Goal: Task Accomplishment & Management: Manage account settings

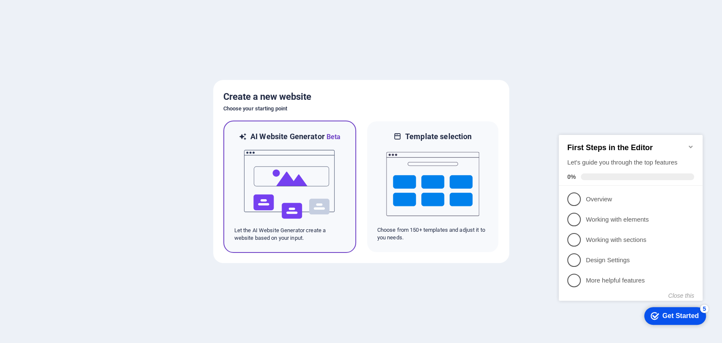
click at [281, 168] on img at bounding box center [289, 184] width 93 height 85
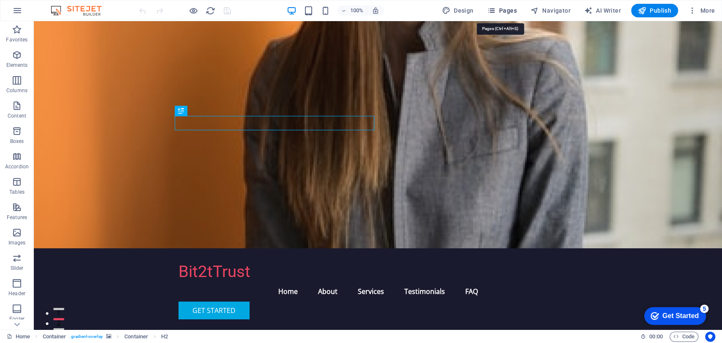
click at [509, 9] on span "Pages" at bounding box center [502, 10] width 30 height 8
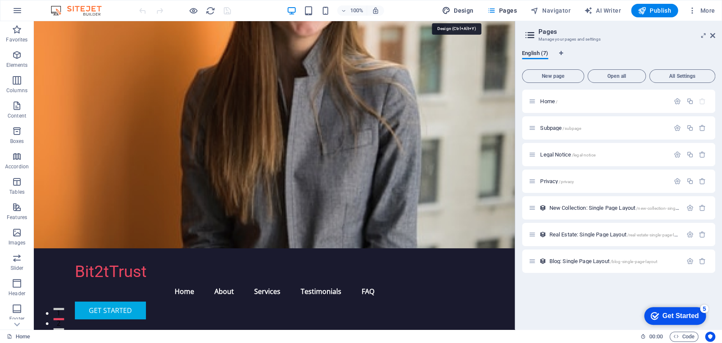
click at [464, 5] on button "Design" at bounding box center [458, 11] width 38 height 14
select select "px"
select select "200"
select select "px"
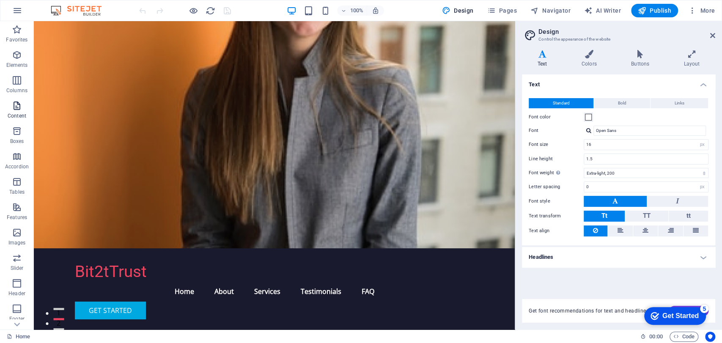
scroll to position [72, 0]
click at [18, 8] on icon "button" at bounding box center [17, 10] width 10 height 10
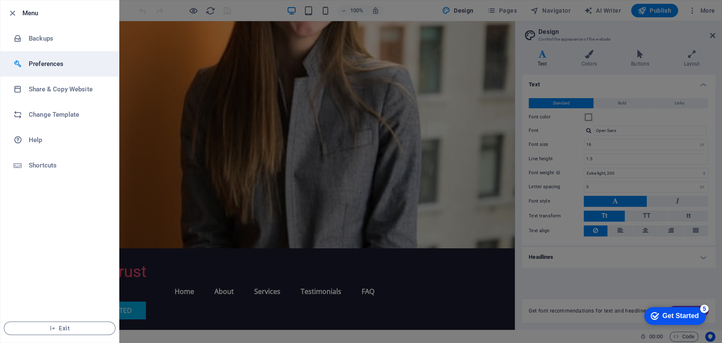
click at [58, 53] on li "Preferences" at bounding box center [59, 63] width 118 height 25
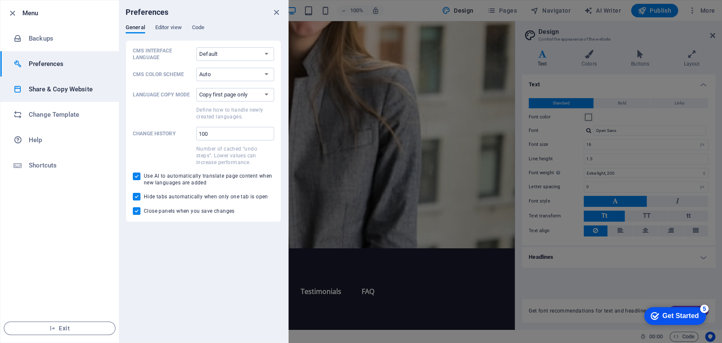
click at [69, 91] on h6 "Share & Copy Website" at bounding box center [68, 89] width 78 height 10
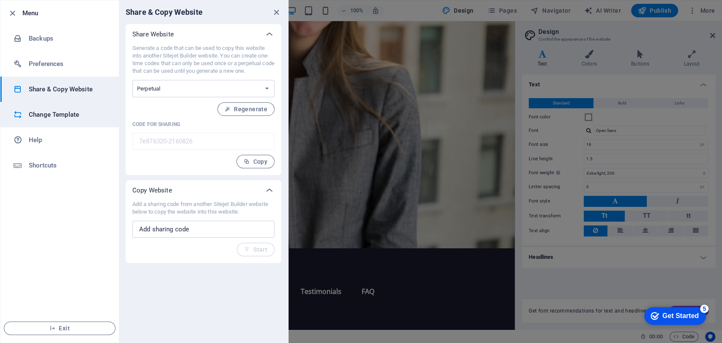
click at [63, 113] on h6 "Change Template" at bounding box center [68, 115] width 78 height 10
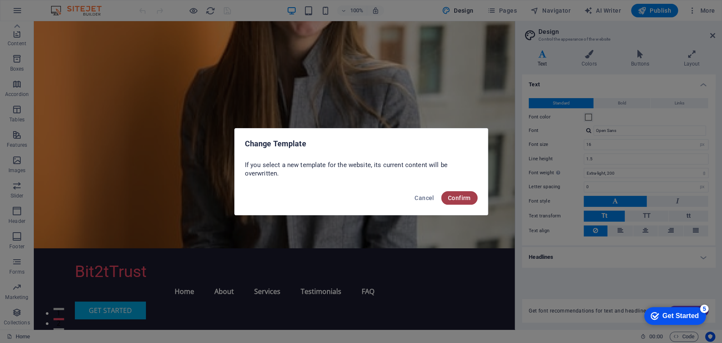
click at [449, 196] on span "Confirm" at bounding box center [459, 198] width 23 height 7
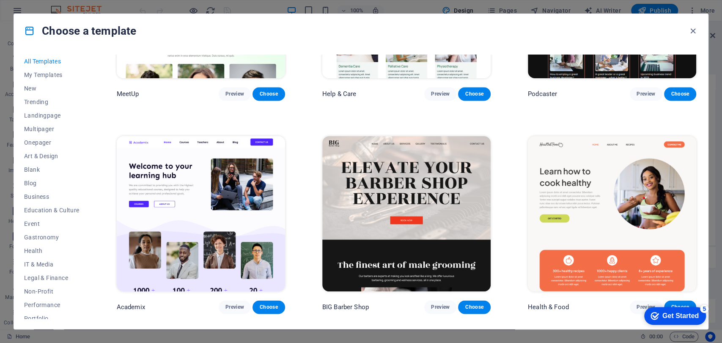
scroll to position [774, 0]
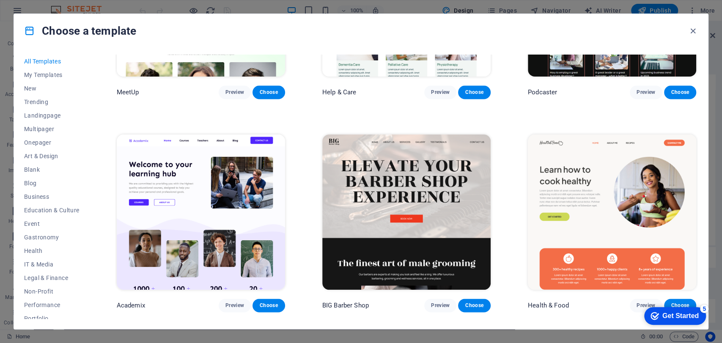
drag, startPoint x: 20, startPoint y: 315, endPoint x: 17, endPoint y: 309, distance: 6.5
click at [17, 309] on div "All Templates My Templates New Trending Landingpage Multipager Onepager Art & D…" at bounding box center [361, 188] width 694 height 281
click at [59, 279] on span "Legal & Finance" at bounding box center [51, 278] width 55 height 7
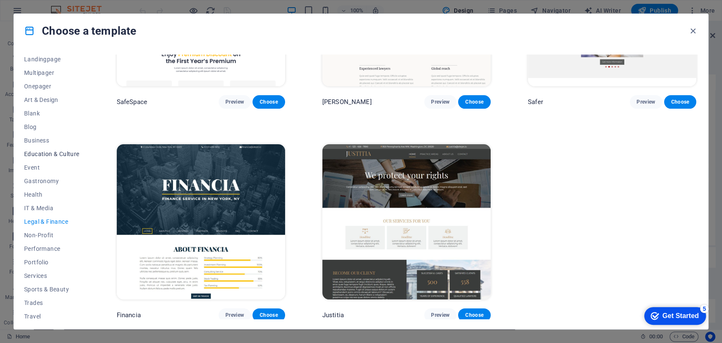
scroll to position [57, 0]
click at [31, 302] on span "Trades" at bounding box center [51, 302] width 55 height 7
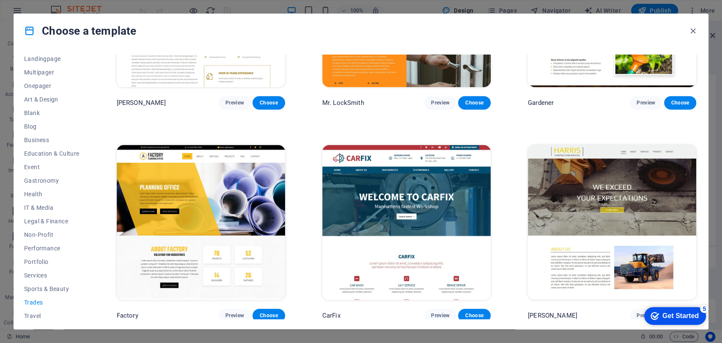
scroll to position [0, 0]
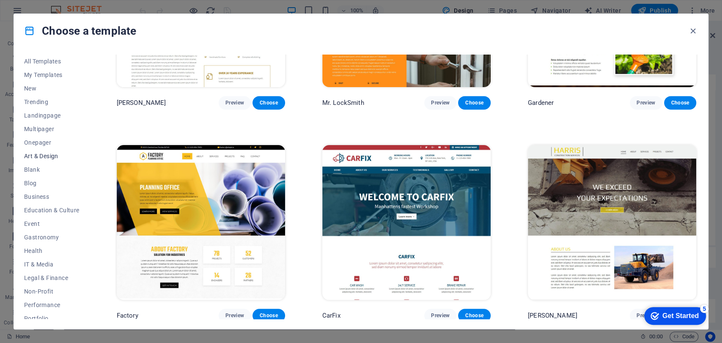
click at [46, 159] on button "Art & Design" at bounding box center [51, 156] width 55 height 14
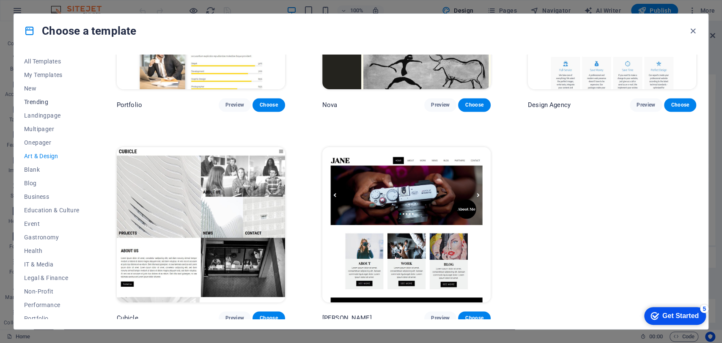
click at [33, 101] on span "Trending" at bounding box center [51, 102] width 55 height 7
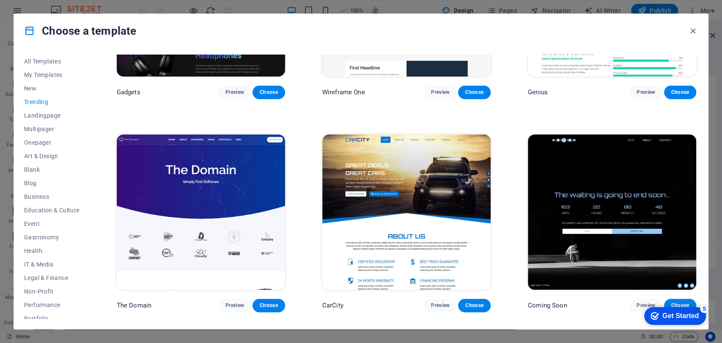
click at [22, 85] on div "All Templates My Templates New Trending Landingpage Multipager Onepager Art & D…" at bounding box center [361, 188] width 694 height 281
click at [23, 86] on div "All Templates My Templates New Trending Landingpage Multipager Onepager Art & D…" at bounding box center [361, 188] width 694 height 281
click at [34, 86] on span "New" at bounding box center [51, 88] width 55 height 7
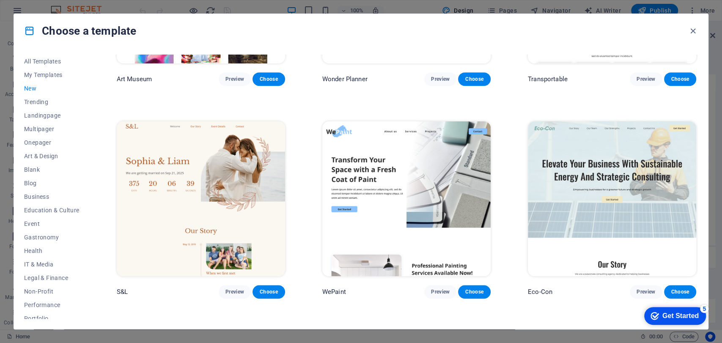
scroll to position [0, 0]
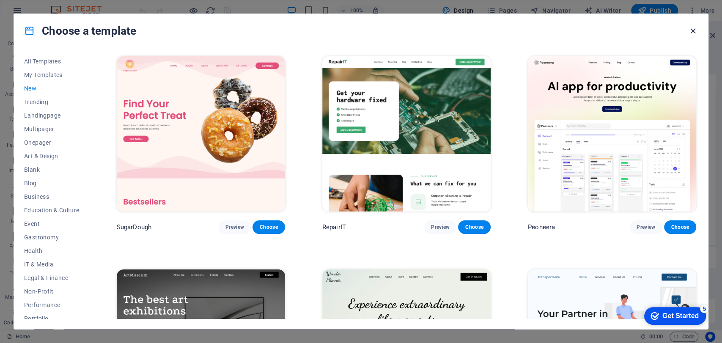
click at [695, 34] on icon "button" at bounding box center [693, 31] width 10 height 10
